Goal: Find specific page/section: Find specific page/section

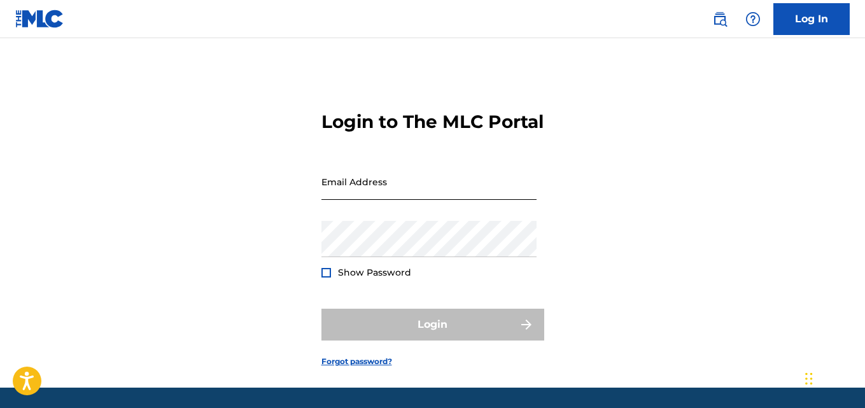
click at [459, 200] on input "Email Address" at bounding box center [428, 182] width 215 height 36
type input "t"
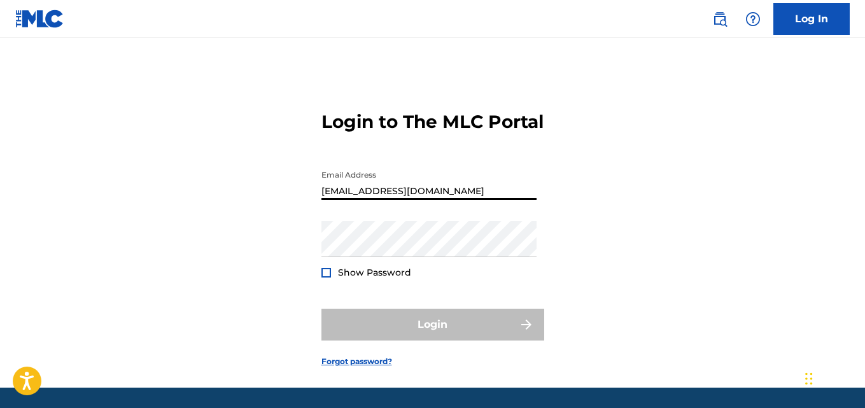
type input "[EMAIL_ADDRESS][DOMAIN_NAME]"
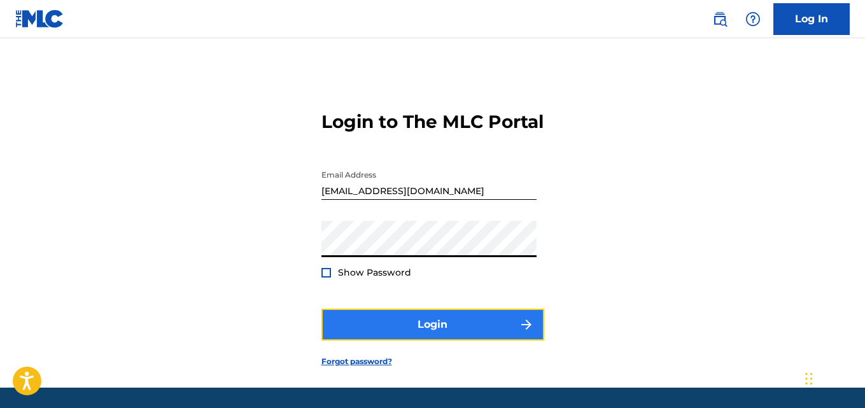
click at [436, 340] on button "Login" at bounding box center [432, 325] width 223 height 32
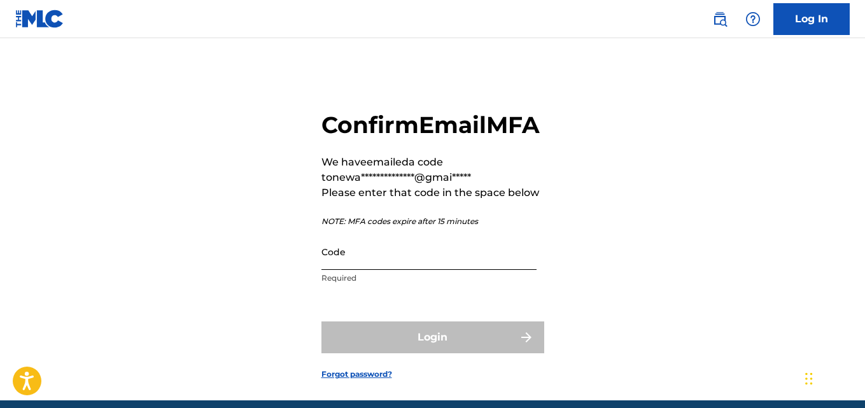
click at [400, 270] on input "Code" at bounding box center [428, 252] width 215 height 36
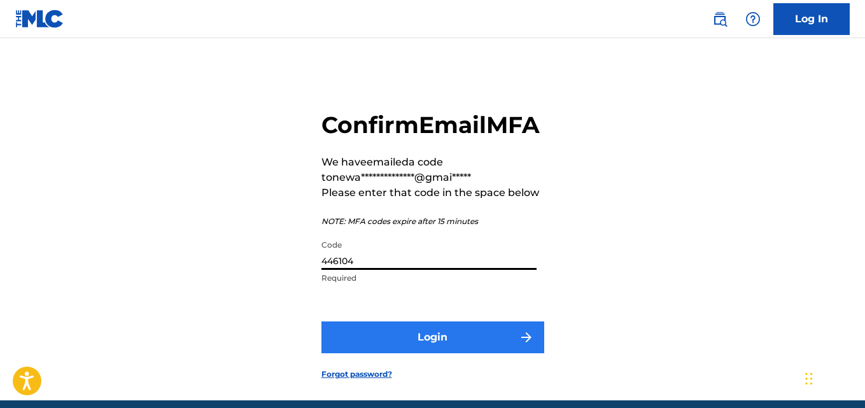
type input "446104"
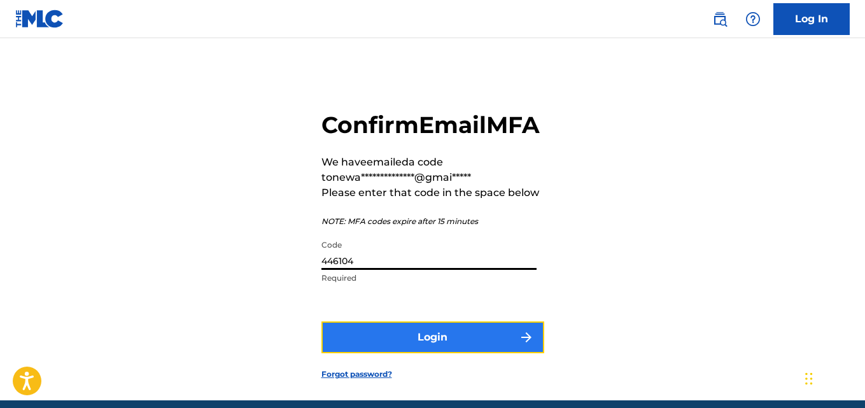
click at [420, 353] on button "Login" at bounding box center [432, 337] width 223 height 32
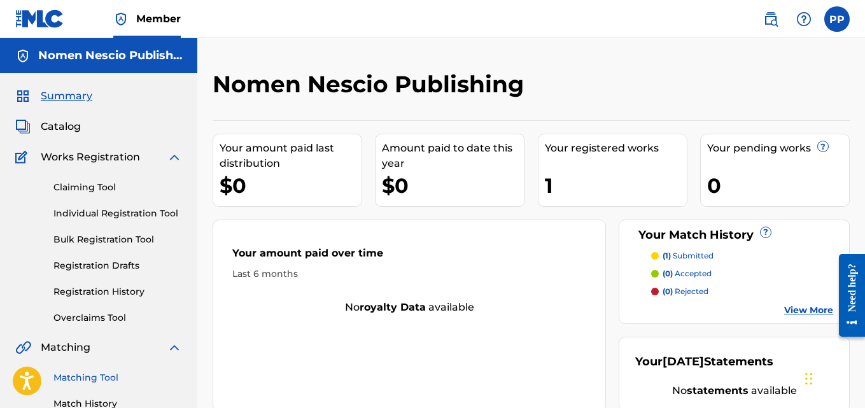
click at [102, 373] on link "Matching Tool" at bounding box center [117, 377] width 129 height 13
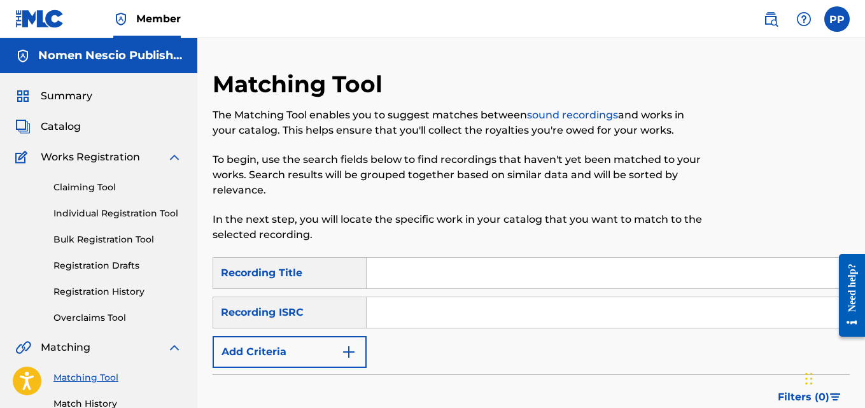
drag, startPoint x: 864, startPoint y: 74, endPoint x: 867, endPoint y: 129, distance: 54.2
click at [864, 129] on html "Accessibility Screen-Reader Guide, Feedback, and Issue Reporting | New window 0…" at bounding box center [432, 204] width 865 height 408
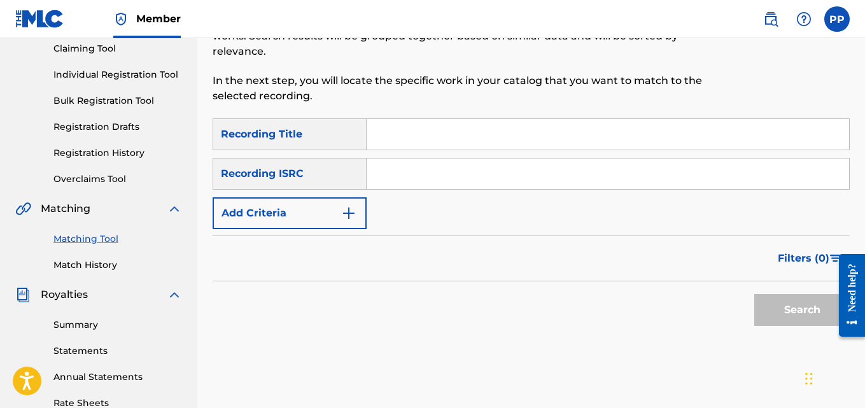
scroll to position [140, 0]
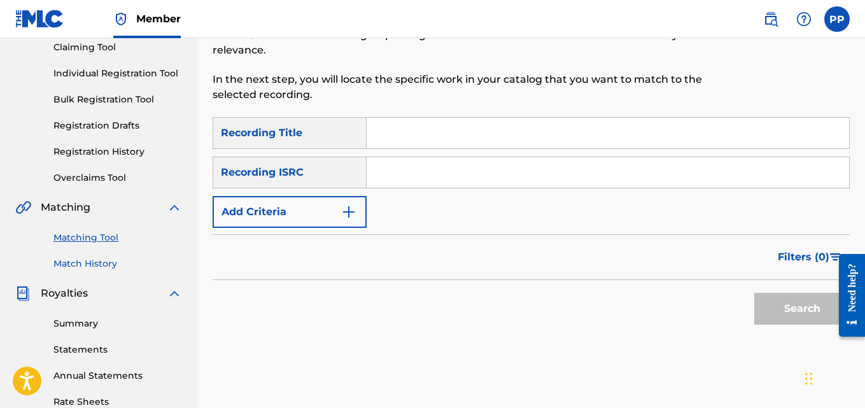
click at [88, 262] on link "Match History" at bounding box center [117, 263] width 129 height 13
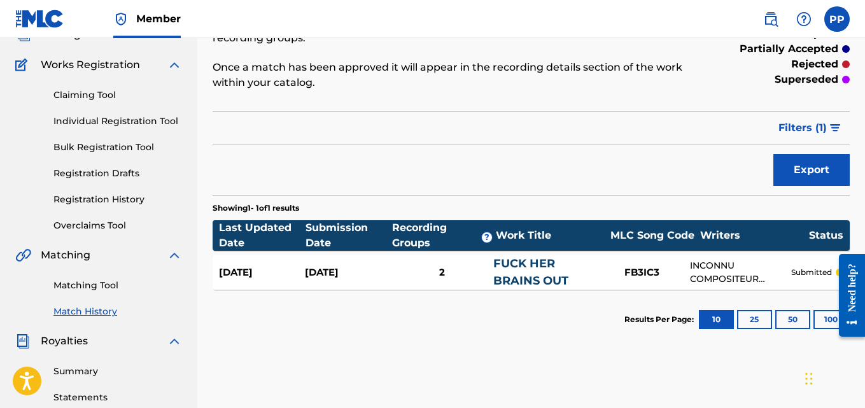
scroll to position [102, 0]
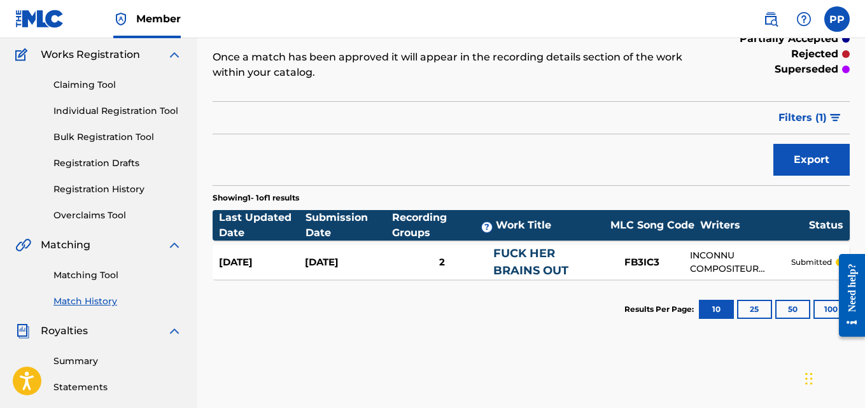
click at [512, 253] on link "FUCK HER BRAINS OUT" at bounding box center [530, 261] width 75 height 31
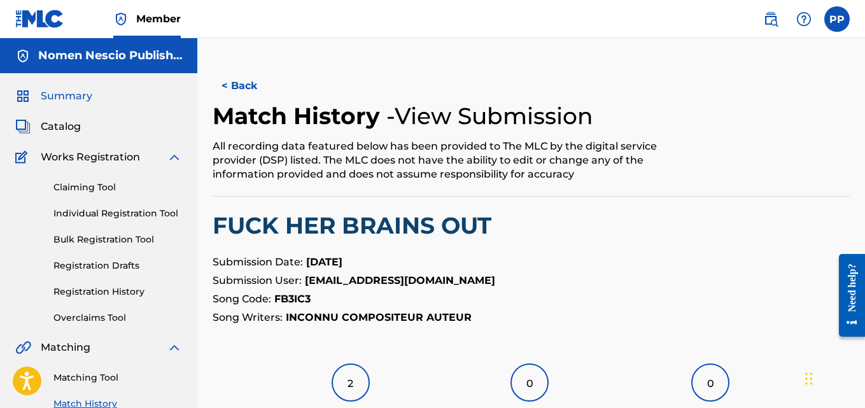
click at [79, 102] on span "Summary" at bounding box center [67, 95] width 52 height 15
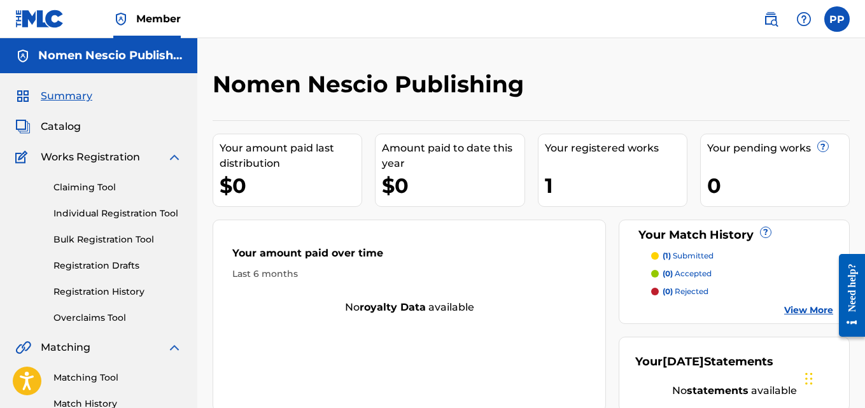
click at [80, 101] on span "Summary" at bounding box center [67, 95] width 52 height 15
